Goal: Task Accomplishment & Management: Complete application form

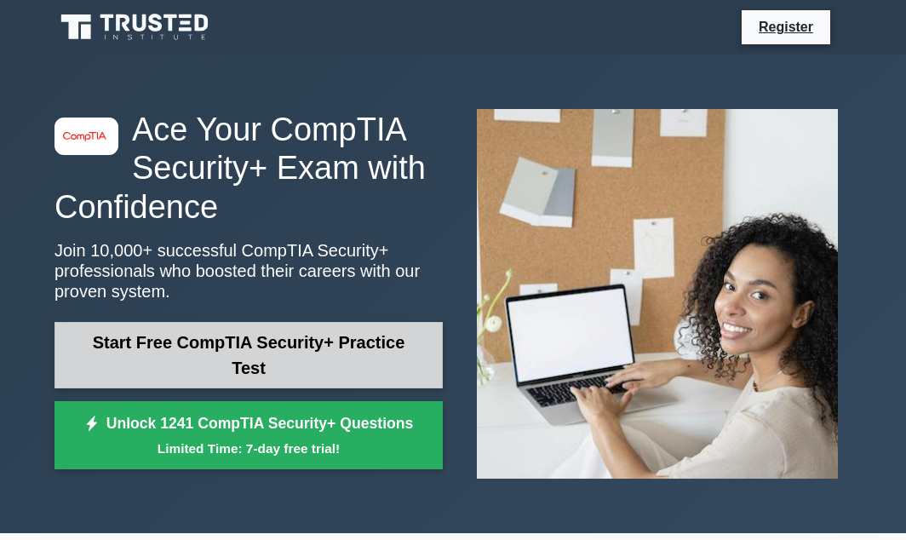
scroll to position [82, 0]
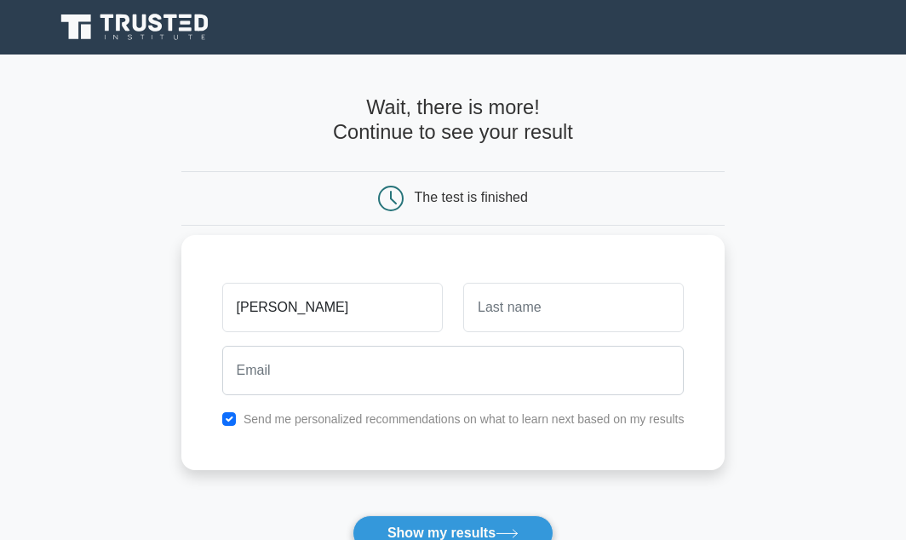
type input "[PERSON_NAME]"
click at [484, 302] on input "text" at bounding box center [573, 307] width 220 height 49
type input "iddrisu"
click at [375, 397] on div at bounding box center [453, 370] width 483 height 63
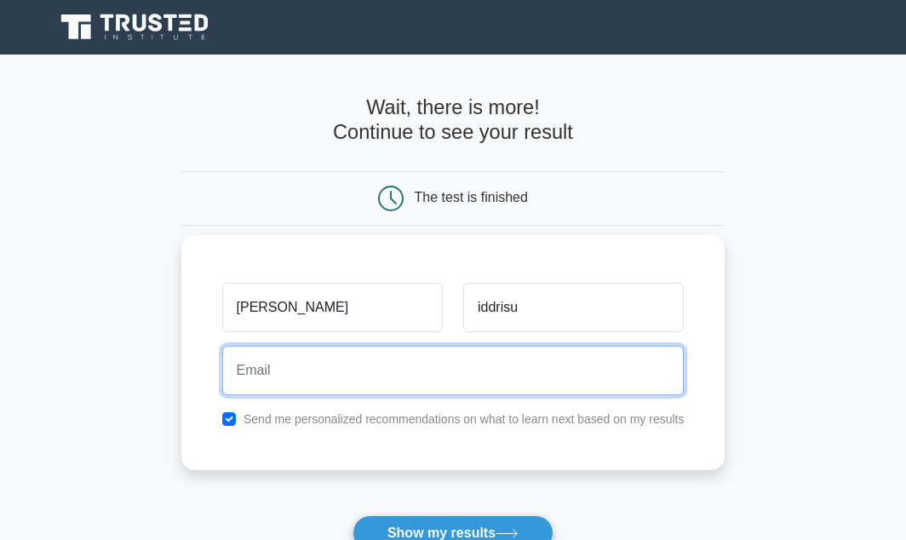
click at [369, 358] on input "email" at bounding box center [453, 370] width 462 height 49
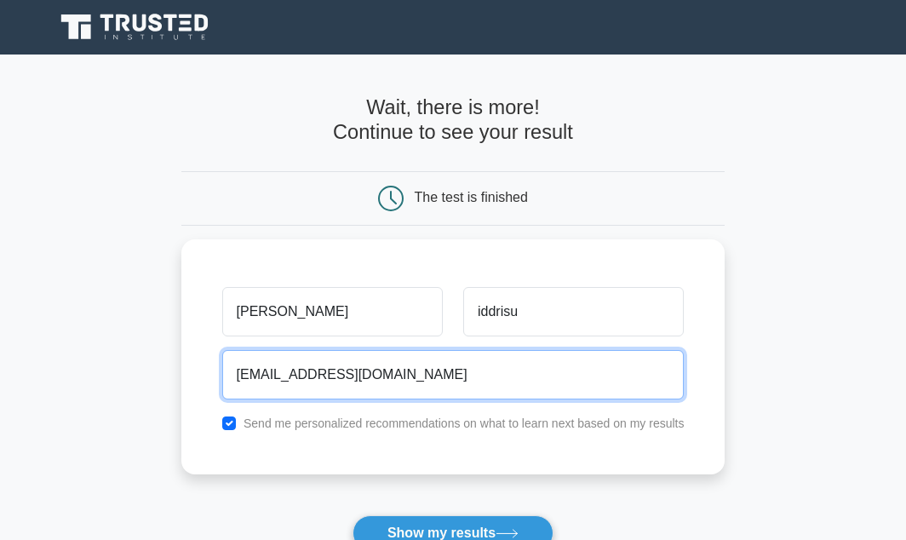
type input "[EMAIL_ADDRESS][DOMAIN_NAME]"
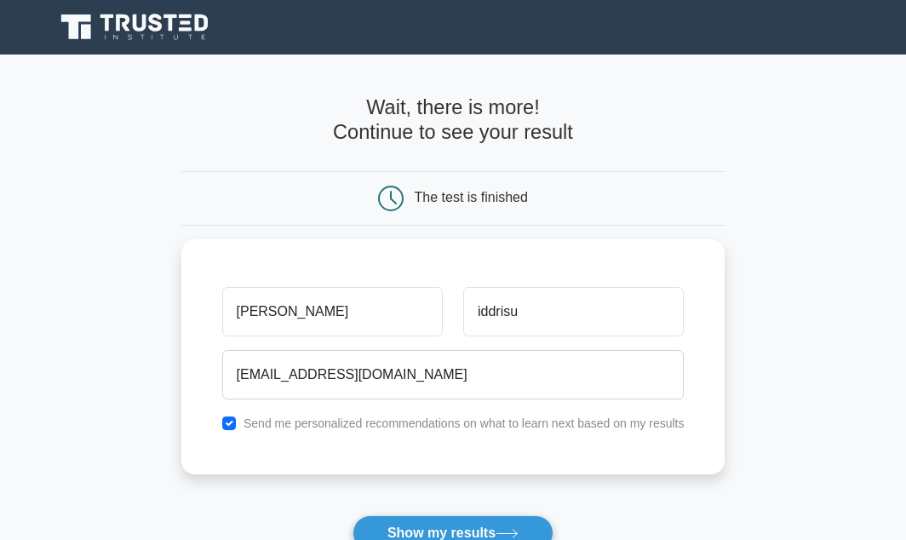
click at [857, 388] on main "Wait, there is more! Continue to see your result The test is finished aziz iddr…" at bounding box center [453, 360] width 906 height 612
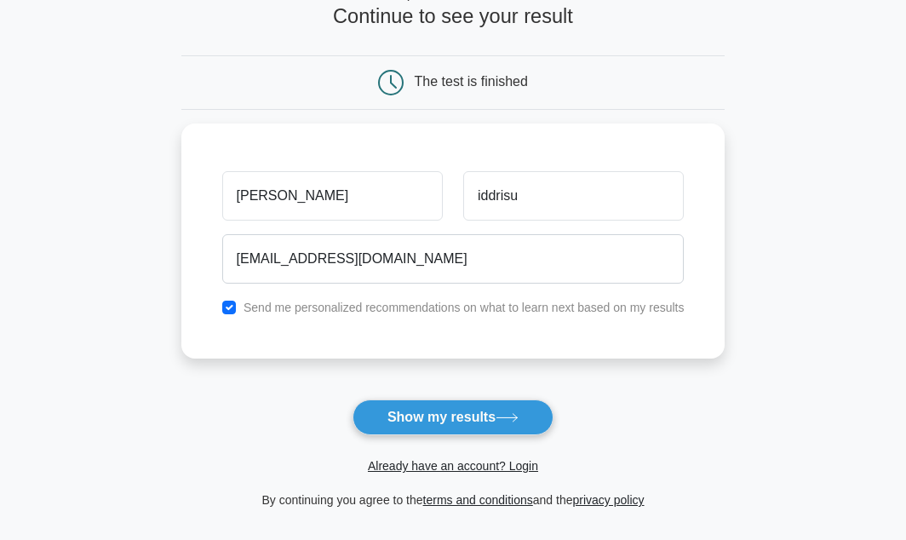
scroll to position [123, 0]
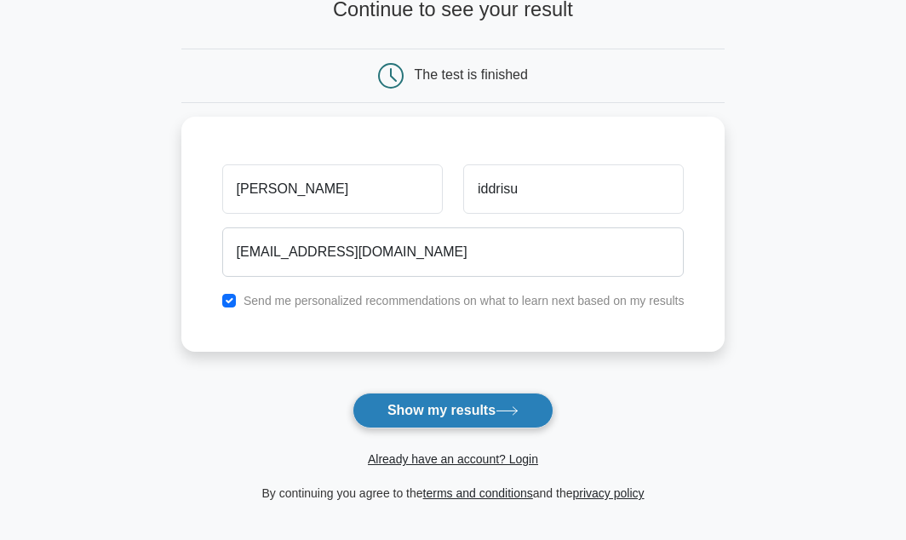
click at [490, 399] on button "Show my results" at bounding box center [452, 410] width 201 height 36
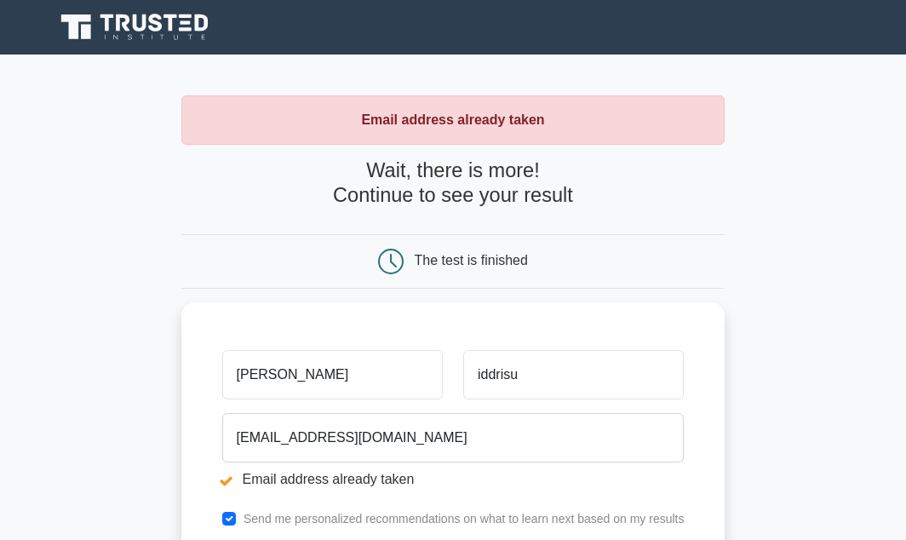
click at [840, 382] on main "Email address already taken Wait, there is more! Continue to see your result Th…" at bounding box center [453, 407] width 906 height 707
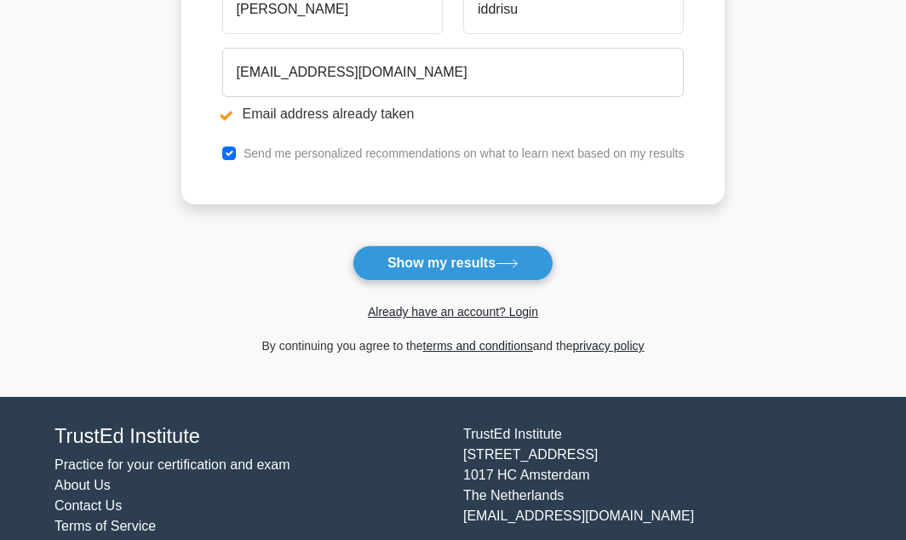
scroll to position [368, 0]
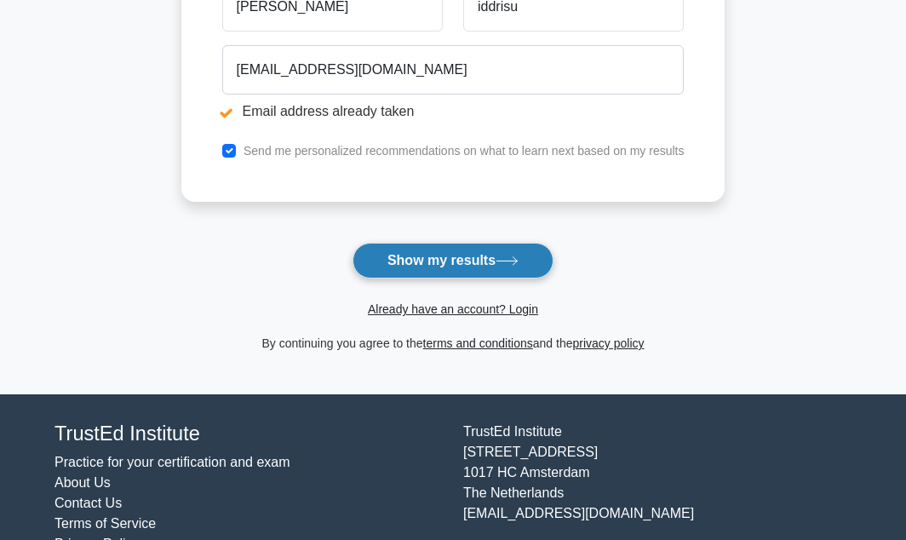
click at [489, 265] on button "Show my results" at bounding box center [452, 261] width 201 height 36
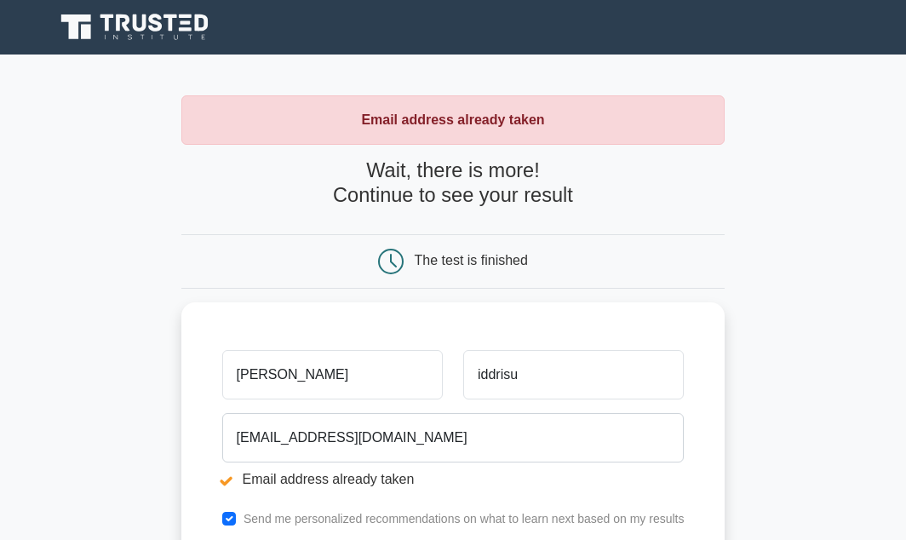
click at [808, 278] on main "Email address already taken Wait, there is more! Continue to see your result Th…" at bounding box center [453, 407] width 906 height 707
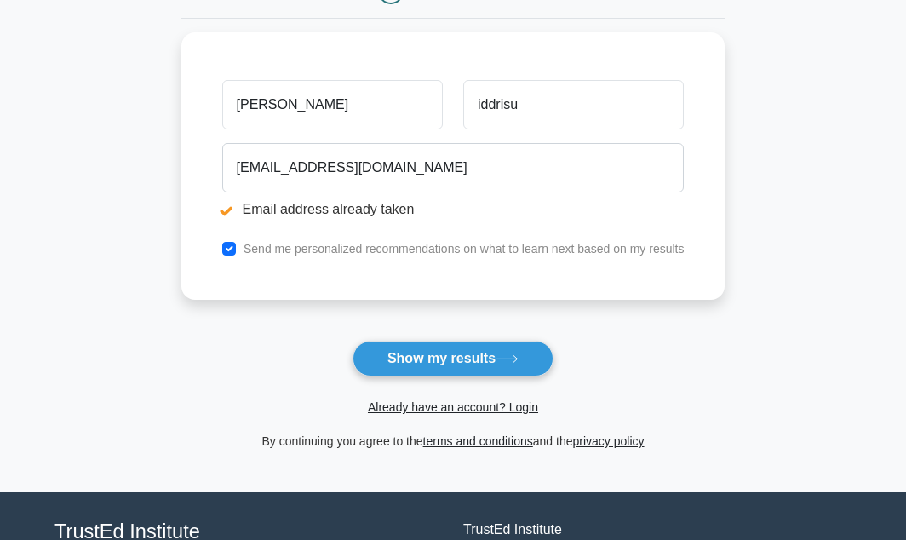
scroll to position [245, 0]
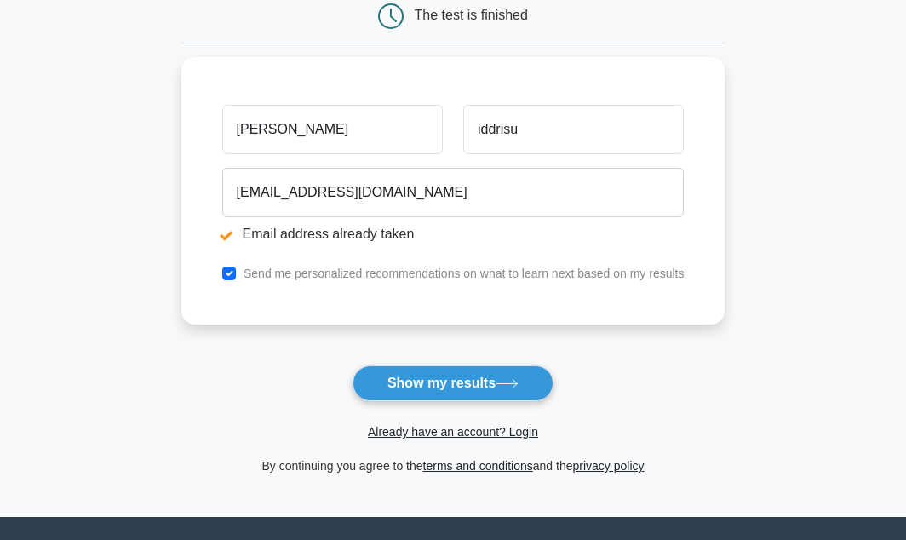
click at [449, 443] on form "Wait, there is more! Continue to see your result The test is finished [PERSON_N…" at bounding box center [453, 194] width 544 height 563
click at [529, 429] on link "Already have an account? Login" at bounding box center [453, 432] width 170 height 14
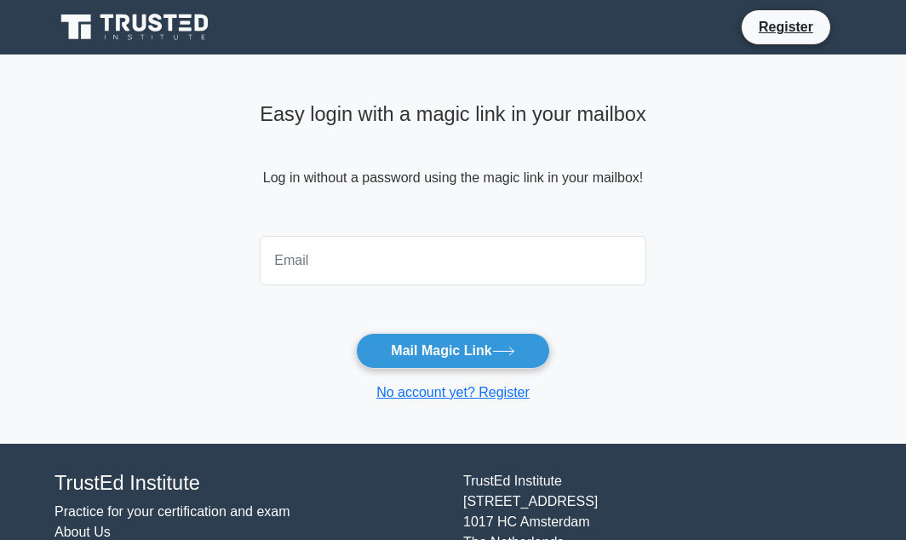
click at [361, 243] on input "email" at bounding box center [453, 260] width 386 height 49
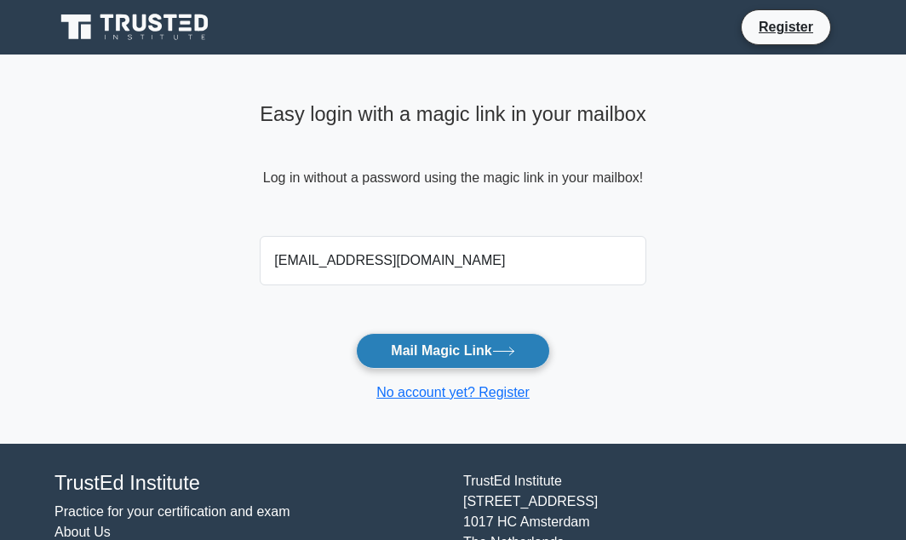
type input "[EMAIL_ADDRESS][DOMAIN_NAME]"
click at [397, 345] on button "Mail Magic Link" at bounding box center [452, 351] width 193 height 36
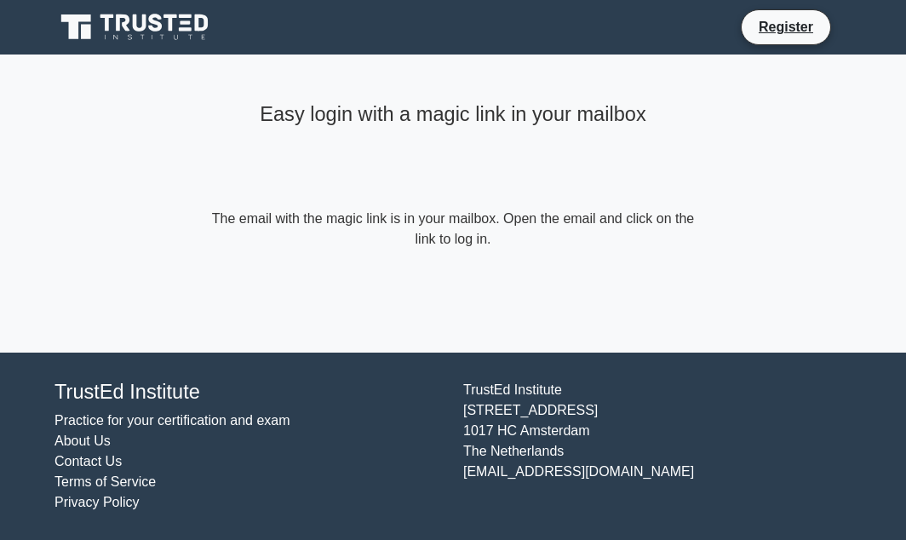
click at [436, 167] on div "Easy login with a magic link in your mailbox" at bounding box center [453, 151] width 490 height 112
click at [187, 127] on main "Easy login with a magic link in your mailbox The email with the magic link is i…" at bounding box center [453, 202] width 906 height 297
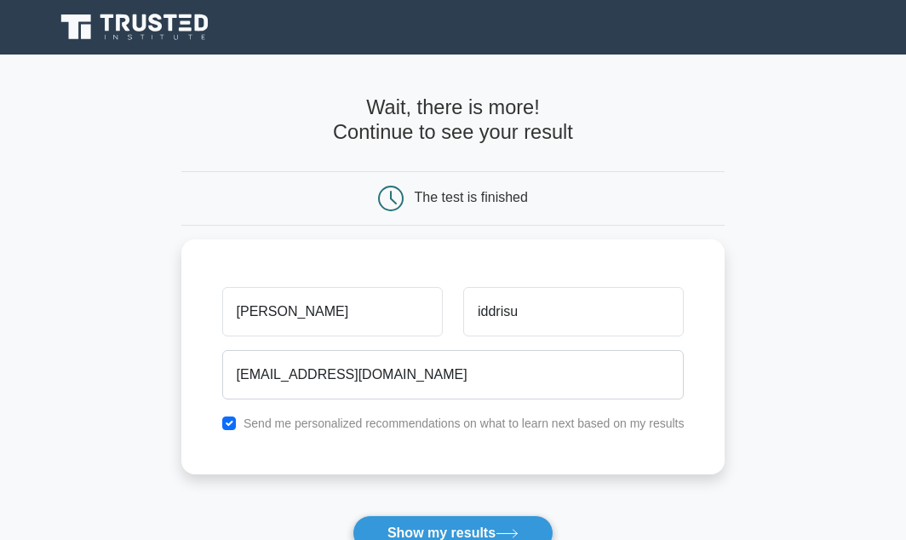
scroll to position [123, 0]
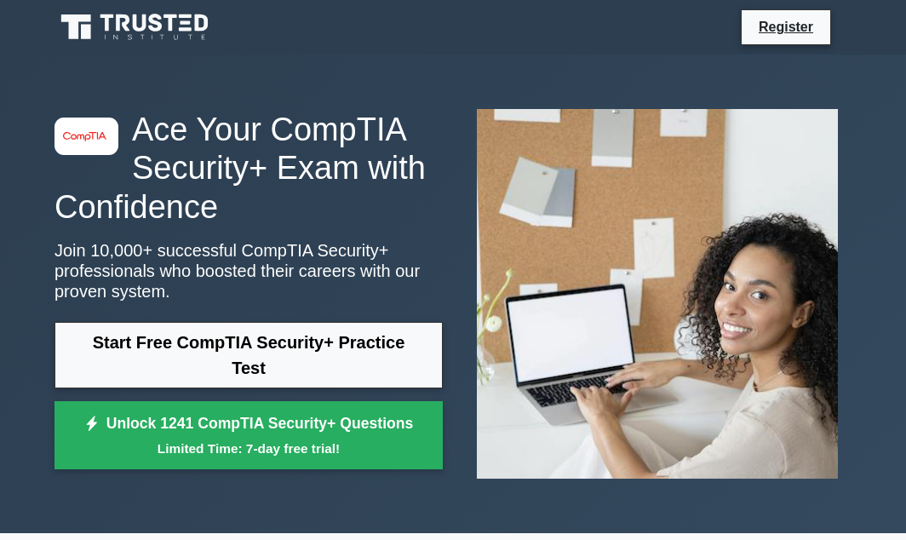
scroll to position [82, 0]
